Goal: Communication & Community: Ask a question

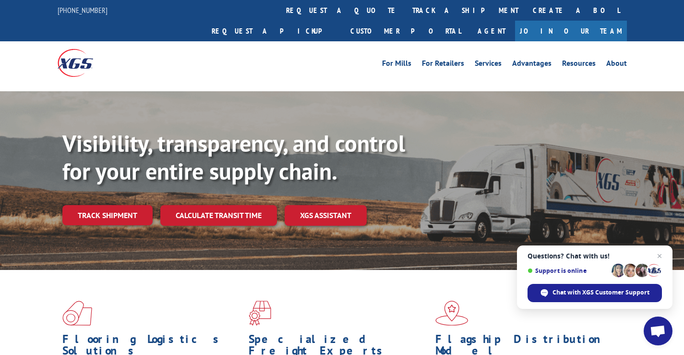
scroll to position [1519, 0]
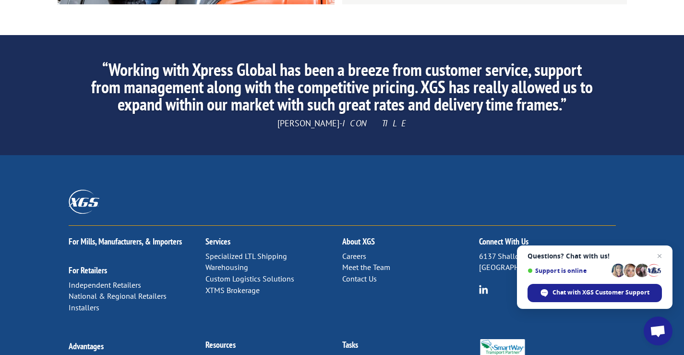
click at [342, 274] on link "Contact Us" at bounding box center [359, 279] width 35 height 10
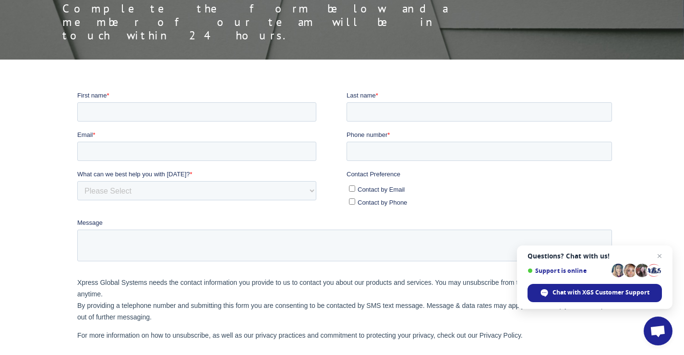
scroll to position [144, 0]
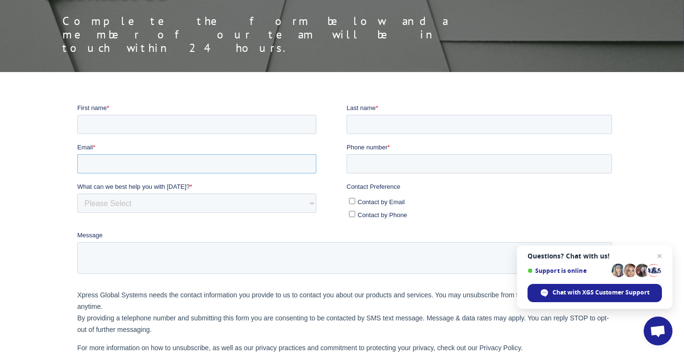
drag, startPoint x: 164, startPoint y: 168, endPoint x: 164, endPoint y: 174, distance: 5.8
click at [164, 174] on fieldset "Email * Phone number *" at bounding box center [346, 161] width 538 height 39
type input "veronica@ecoeliteenvironments.com"
drag, startPoint x: 163, startPoint y: 135, endPoint x: 151, endPoint y: 145, distance: 15.0
click at [163, 135] on fieldset "First name * Last name *" at bounding box center [346, 122] width 538 height 39
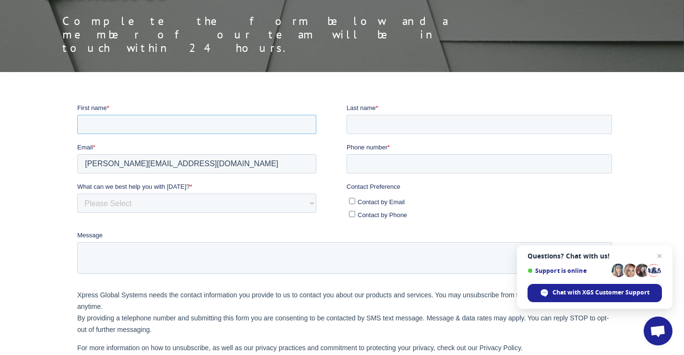
drag, startPoint x: 174, startPoint y: 125, endPoint x: 170, endPoint y: 131, distance: 6.7
click at [170, 131] on input "First name *" at bounding box center [196, 123] width 239 height 19
type input "Veronica"
drag, startPoint x: 415, startPoint y: 108, endPoint x: 410, endPoint y: 135, distance: 27.3
click at [414, 110] on label "Last name *" at bounding box center [480, 108] width 269 height 10
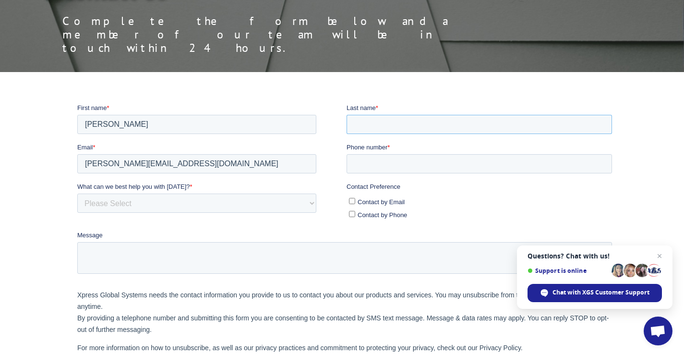
click at [414, 114] on input "Last name *" at bounding box center [478, 123] width 265 height 19
click at [418, 128] on input "Last name *" at bounding box center [478, 123] width 265 height 19
type input "Figeroa"
drag, startPoint x: 373, startPoint y: 162, endPoint x: 390, endPoint y: 183, distance: 26.7
click at [377, 162] on input "Phone number *" at bounding box center [478, 163] width 265 height 19
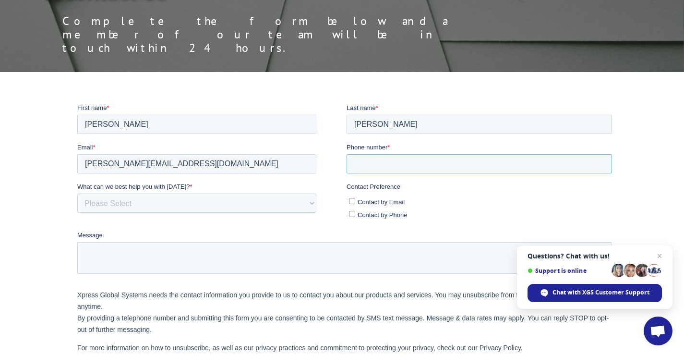
type input "19048318692"
click at [355, 206] on ul "Contact by Email Contact by Phone" at bounding box center [478, 206] width 265 height 26
click at [357, 203] on span "Contact by Email" at bounding box center [380, 201] width 47 height 7
click at [355, 203] on input "Contact by Email" at bounding box center [351, 200] width 6 height 6
checkbox input "true"
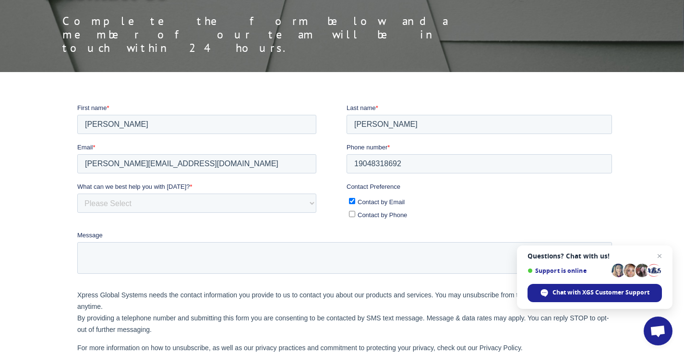
click at [263, 241] on div "Message" at bounding box center [346, 251] width 538 height 43
click at [192, 203] on select "Please Select Quoting, Opening New Account, or New Business Opportunity Shipmen…" at bounding box center [196, 202] width 239 height 19
select select "Customer Service"
click at [77, 193] on select "Please Select Quoting, Opening New Account, or New Business Opportunity Shipmen…" at bounding box center [196, 202] width 239 height 19
click at [103, 266] on textarea "Message" at bounding box center [344, 257] width 535 height 32
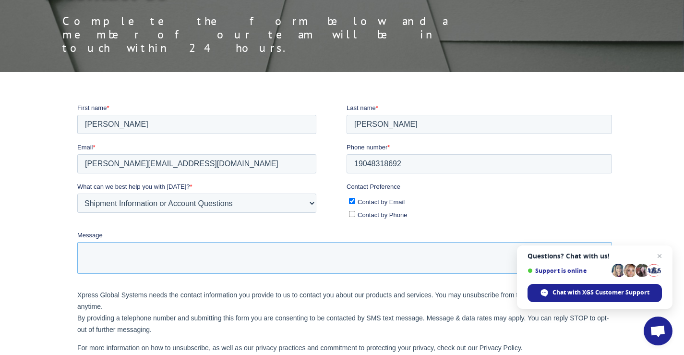
paste textarea "I was in the area the other day and wanted to see if you were interested in a n…"
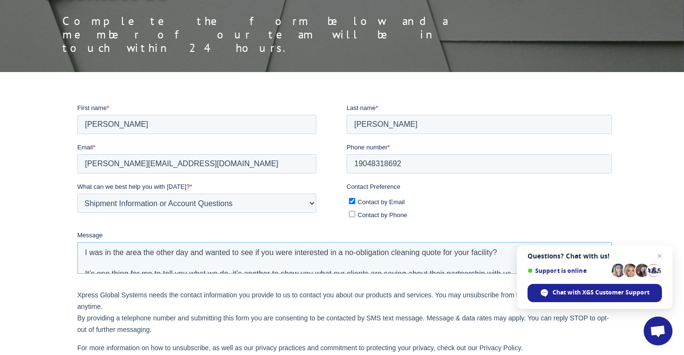
scroll to position [142, 0]
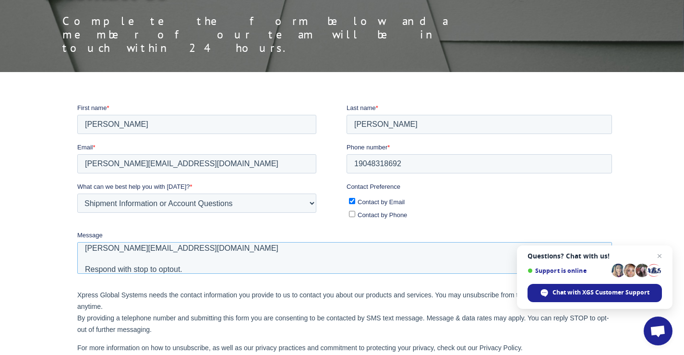
type textarea "I was in the area the other day and wanted to see if you were interested in a n…"
